Goal: Task Accomplishment & Management: Manage account settings

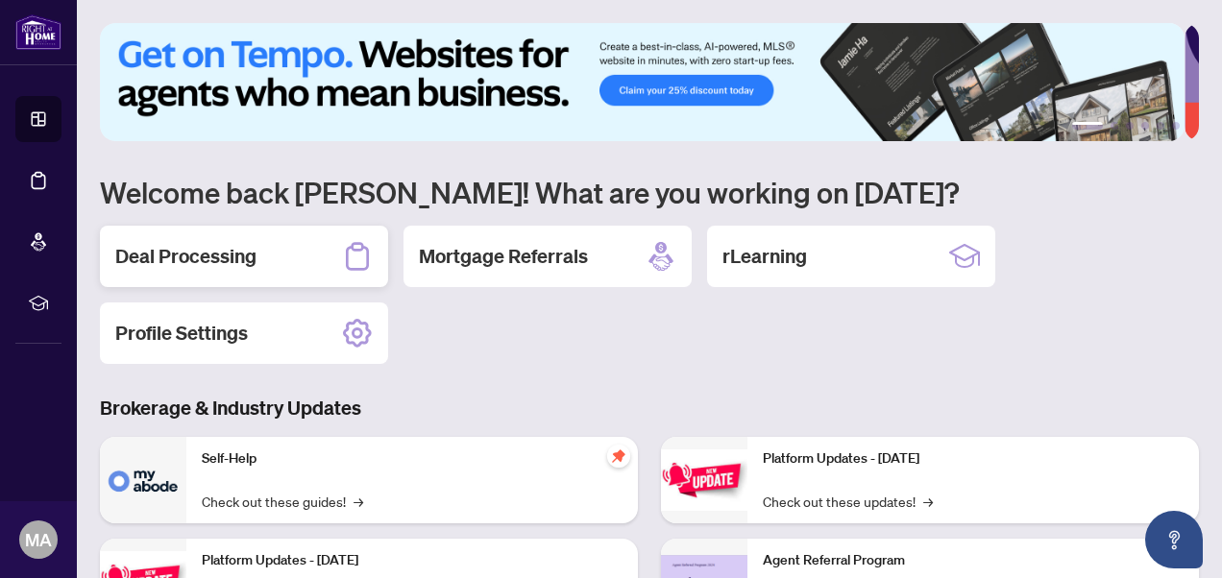
click at [205, 252] on h2 "Deal Processing" at bounding box center [185, 256] width 141 height 27
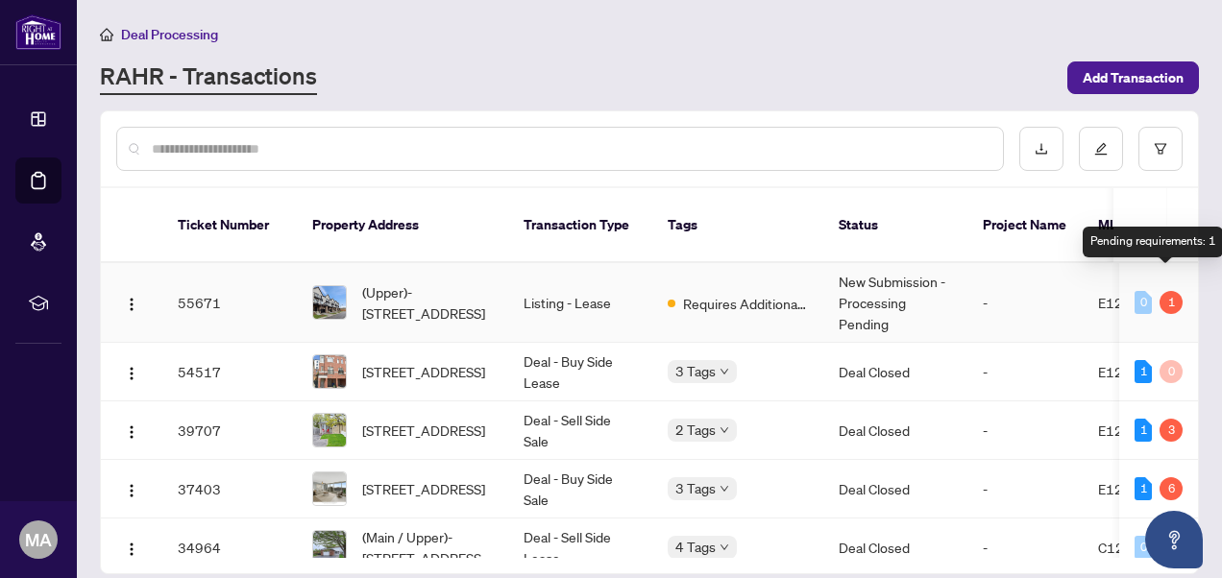
click at [1169, 291] on div "1" at bounding box center [1170, 302] width 23 height 23
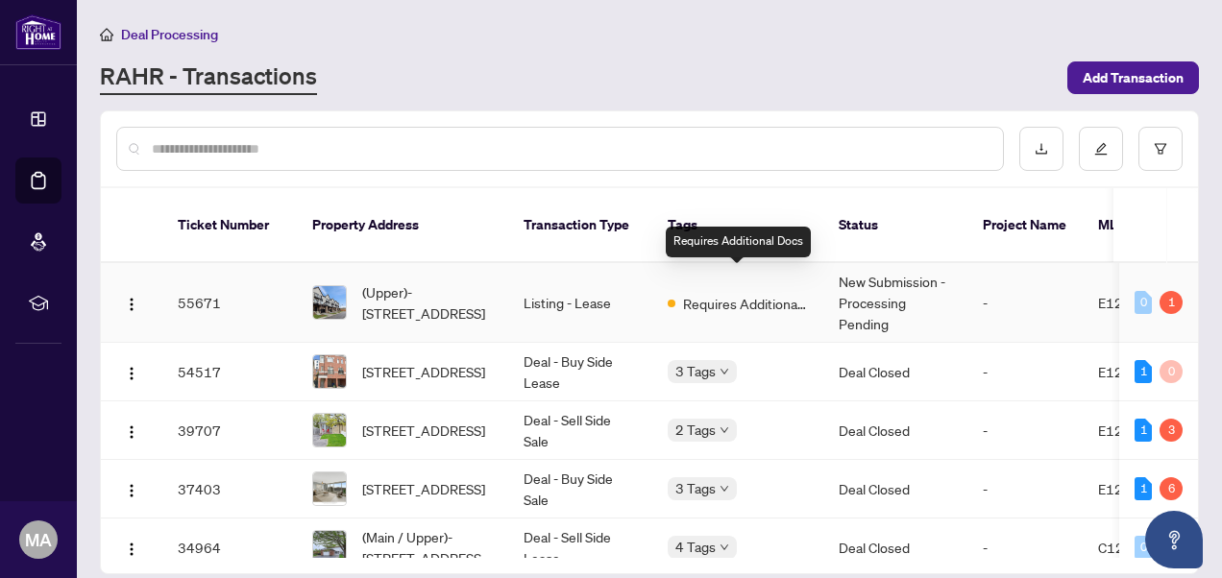
click at [731, 293] on span "Requires Additional Docs" at bounding box center [745, 303] width 125 height 21
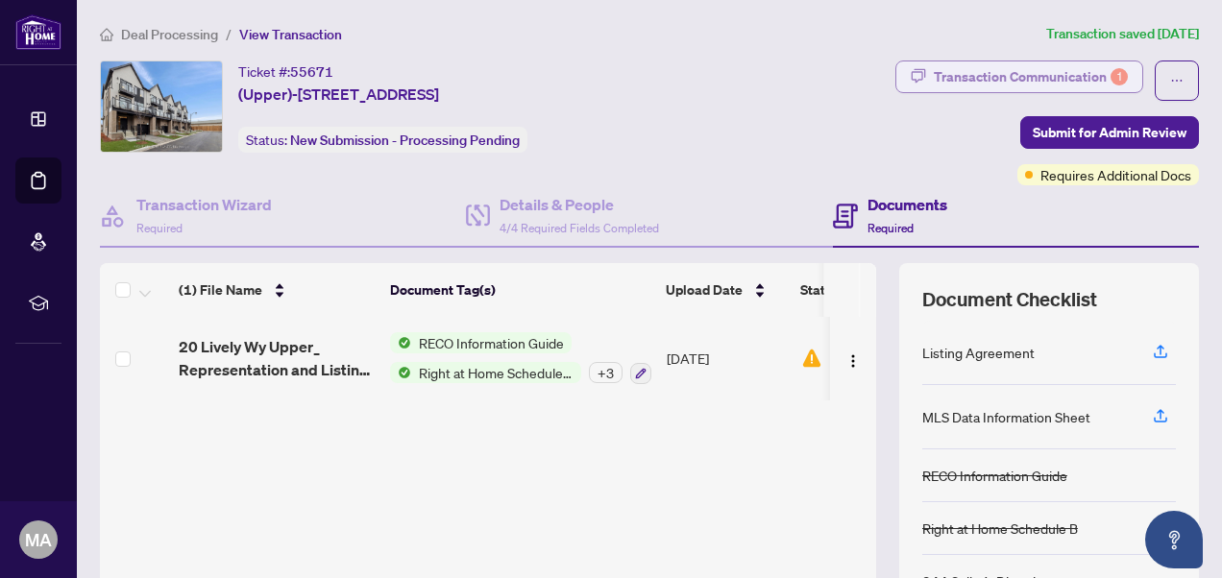
click at [1007, 78] on div "Transaction Communication 1" at bounding box center [1031, 76] width 194 height 31
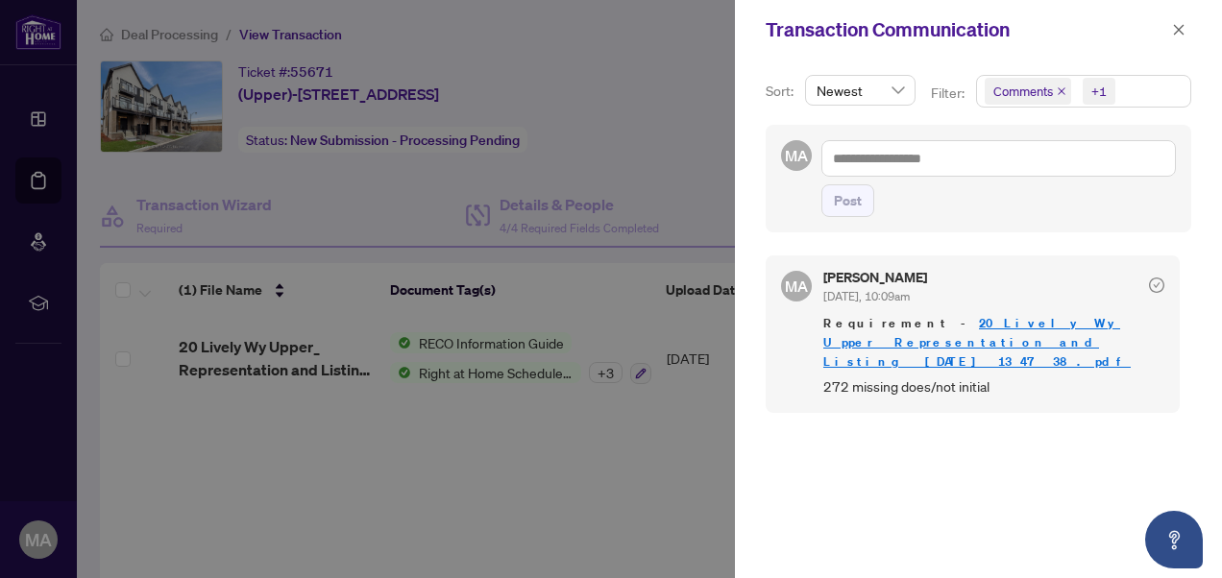
click at [912, 342] on link "20 Lively Wy Upper_ Representation and Listing _[DATE] 13_47_38.pdf" at bounding box center [976, 342] width 307 height 55
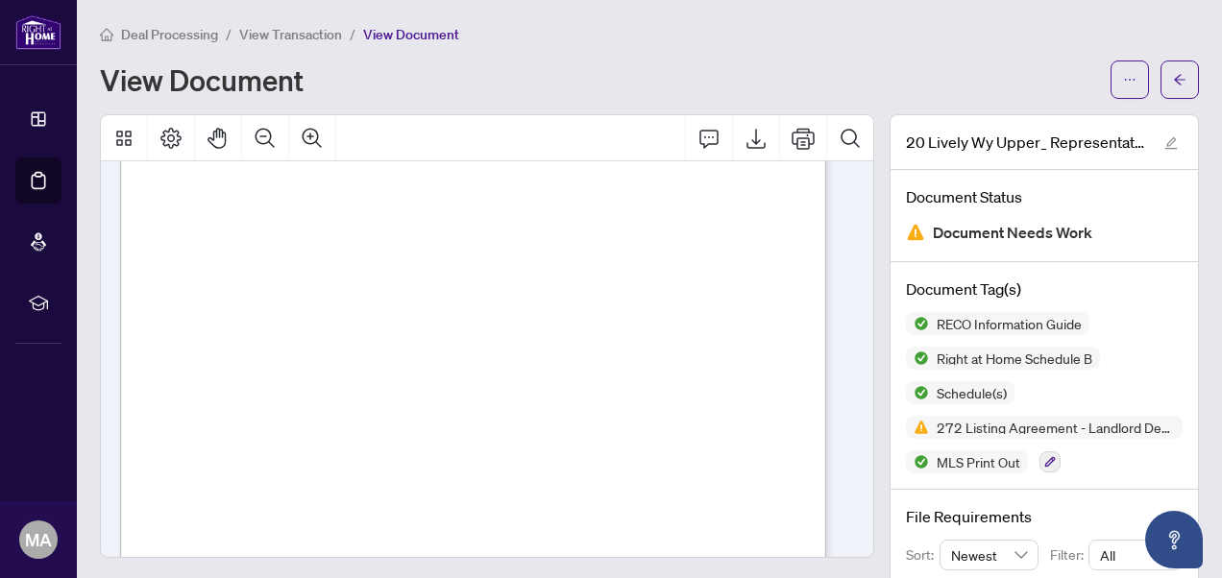
scroll to position [1961, 0]
click at [152, 36] on span "Deal Processing" at bounding box center [169, 34] width 97 height 17
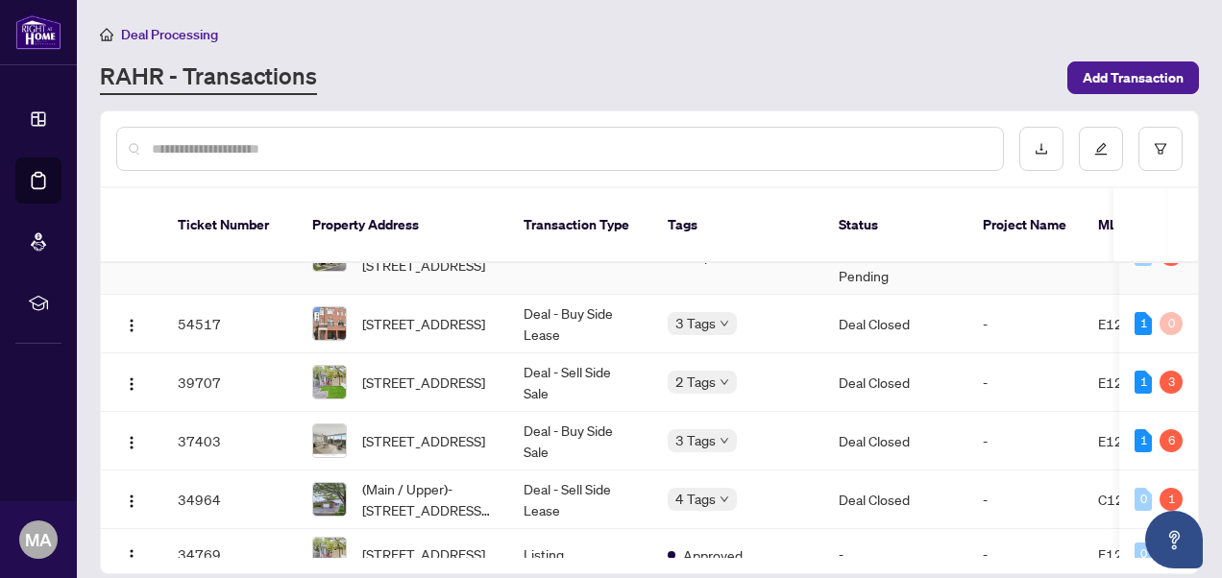
scroll to position [47, 0]
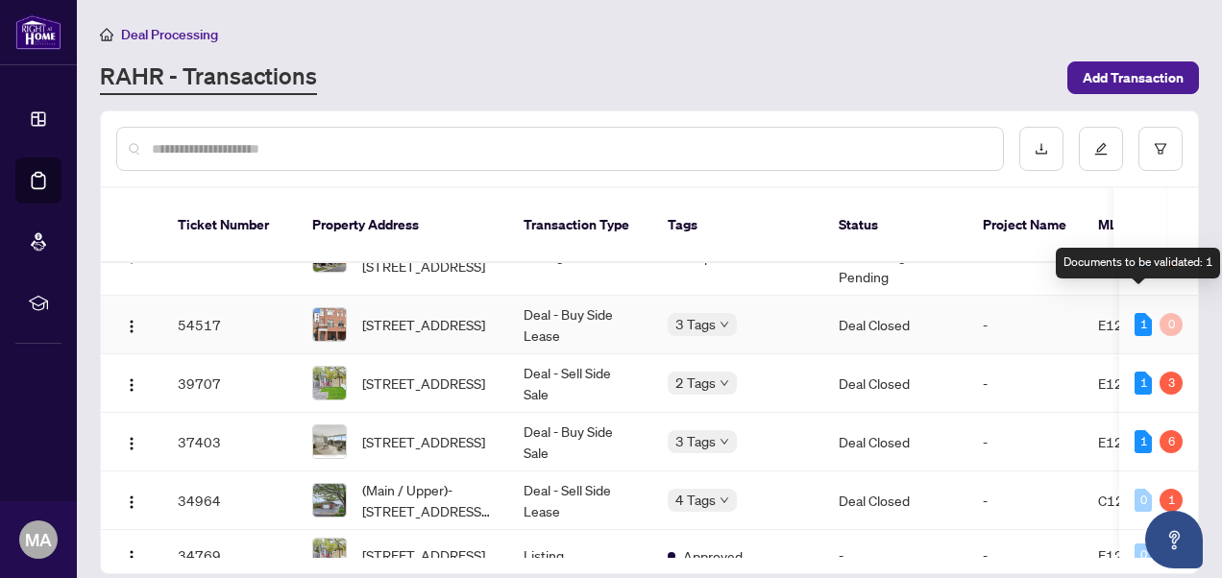
click at [1134, 313] on div "1" at bounding box center [1142, 324] width 17 height 23
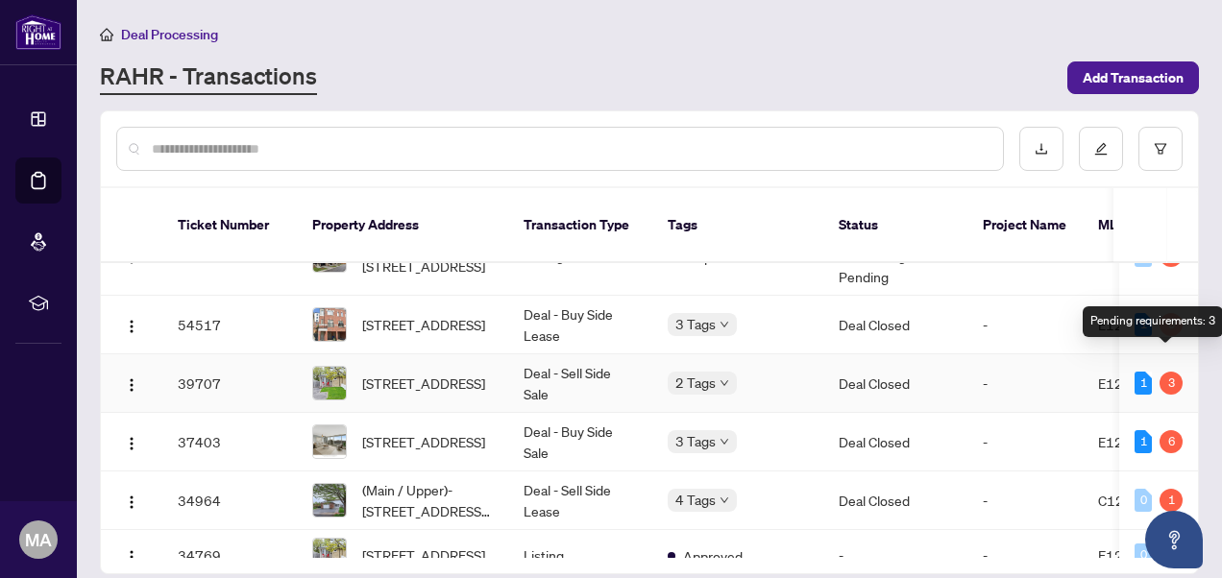
click at [1162, 372] on div "3" at bounding box center [1170, 383] width 23 height 23
